Goal: Information Seeking & Learning: Learn about a topic

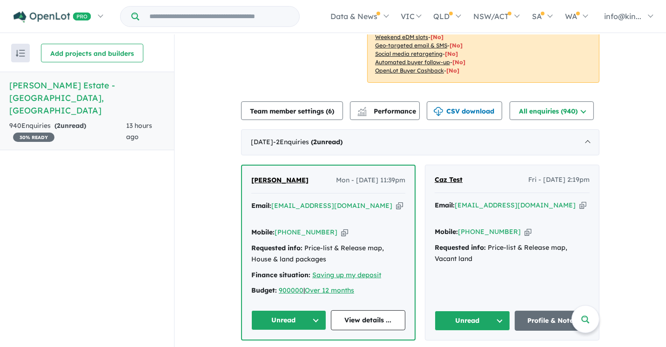
scroll to position [360, 0]
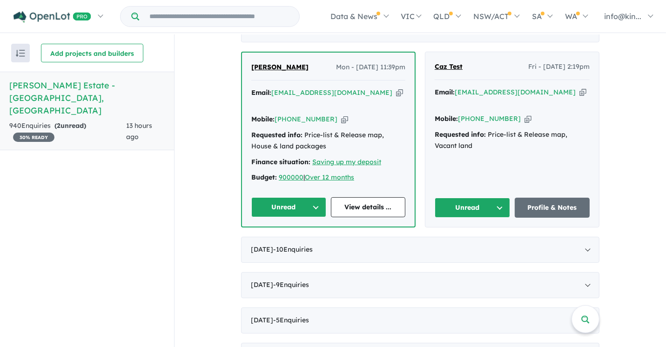
click at [455, 194] on div "Caz Test Fri - [DATE] 2:19pm Email: [EMAIL_ADDRESS][DOMAIN_NAME] Copied! Mobile…" at bounding box center [513, 139] width 174 height 175
click at [456, 198] on button "Unread" at bounding box center [472, 208] width 75 height 20
click at [474, 241] on button "Assigned" at bounding box center [475, 251] width 81 height 21
click at [274, 197] on button "Unread" at bounding box center [288, 207] width 75 height 20
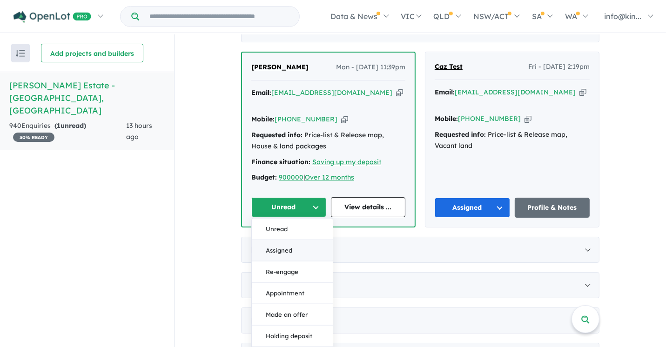
click at [277, 240] on button "Assigned" at bounding box center [292, 250] width 81 height 21
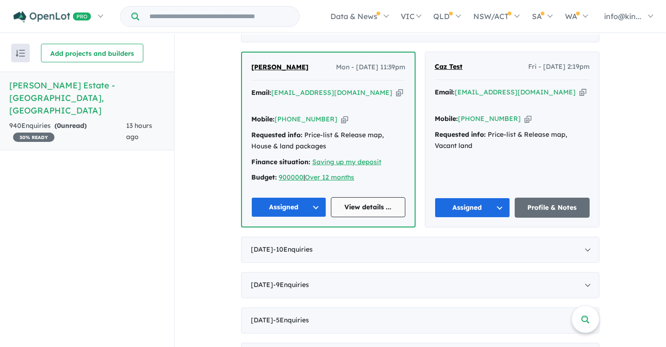
click at [337, 197] on link "View details ..." at bounding box center [368, 207] width 75 height 20
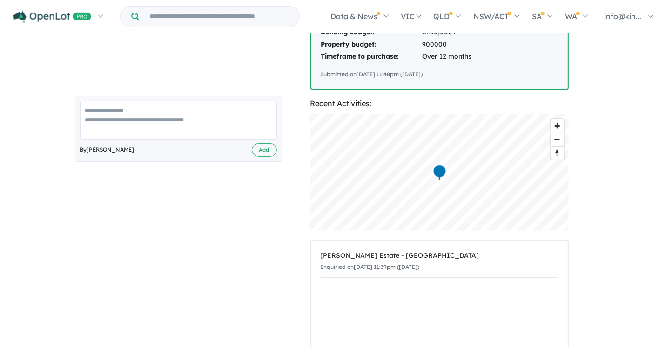
scroll to position [627, 0]
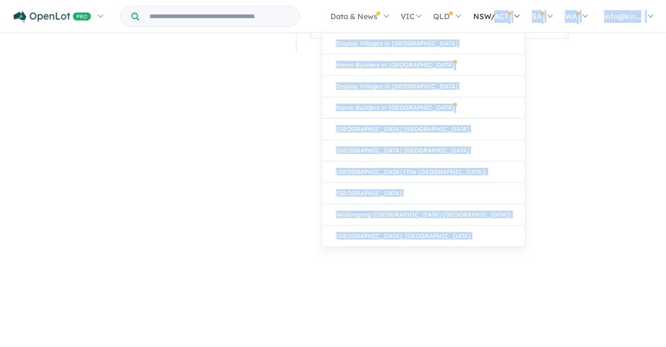
drag, startPoint x: 318, startPoint y: 110, endPoint x: 486, endPoint y: 6, distance: 197.9
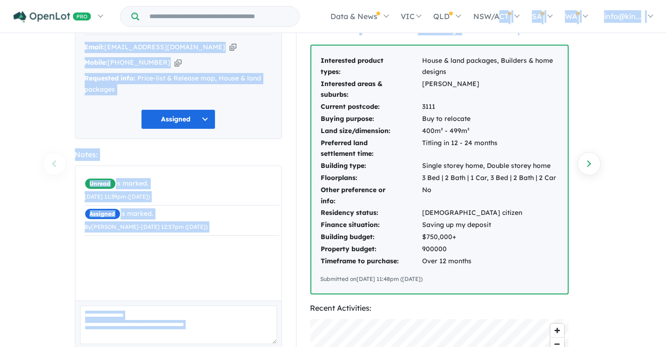
scroll to position [0, 0]
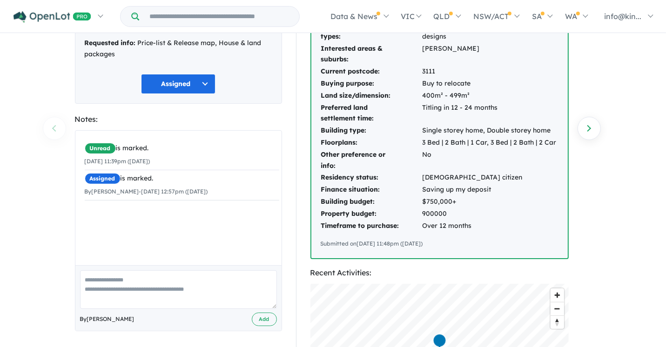
click at [453, 130] on td "Single storey home, Double storey home" at bounding box center [490, 131] width 136 height 12
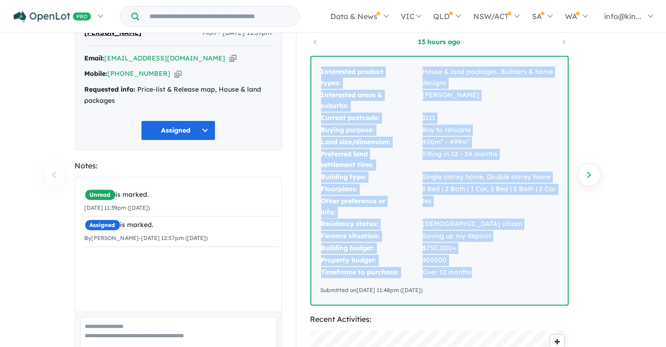
drag, startPoint x: 319, startPoint y: 66, endPoint x: 503, endPoint y: 269, distance: 274.6
click at [503, 269] on div "Interested product types: House & land packages, Builders & home designs Intere…" at bounding box center [440, 181] width 257 height 248
copy tbody "Interested product types: House & land packages, Builders & home designs Intere…"
